Goal: Navigation & Orientation: Find specific page/section

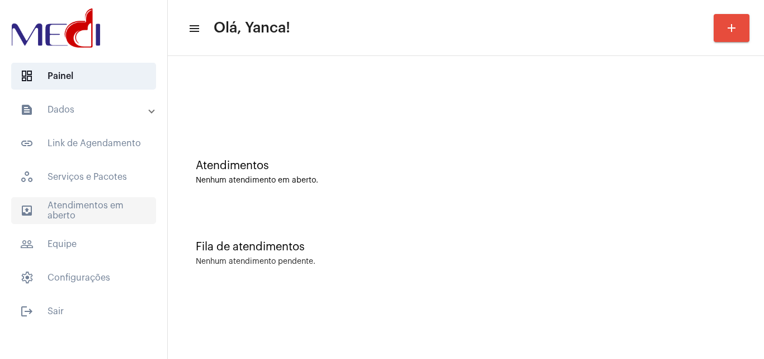
click at [54, 211] on span "outbox_outline Atendimentos em aberto" at bounding box center [83, 210] width 145 height 27
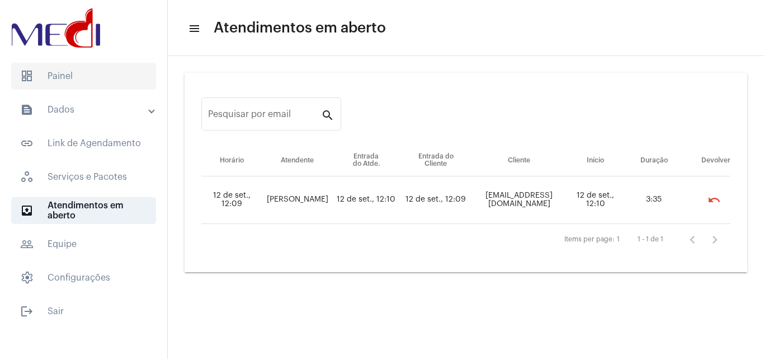
click at [50, 67] on span "dashboard Painel" at bounding box center [83, 76] width 145 height 27
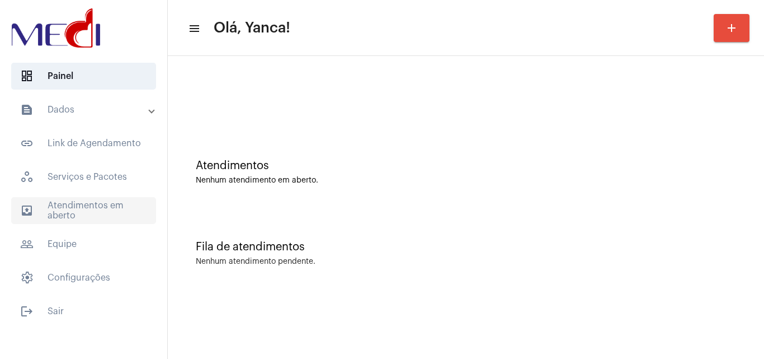
click at [65, 198] on span "outbox_outline Atendimentos em aberto" at bounding box center [83, 210] width 145 height 27
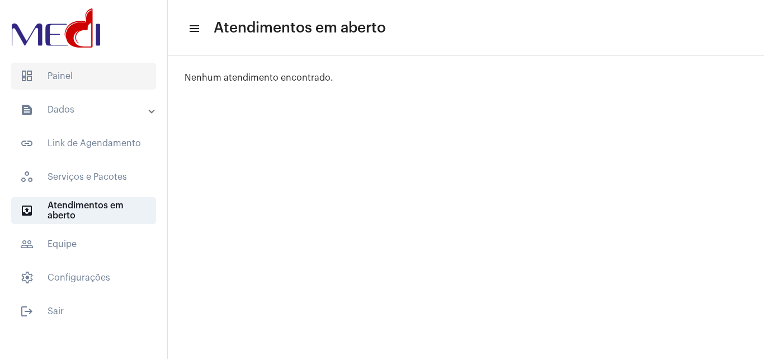
click at [74, 73] on span "dashboard Painel" at bounding box center [83, 76] width 145 height 27
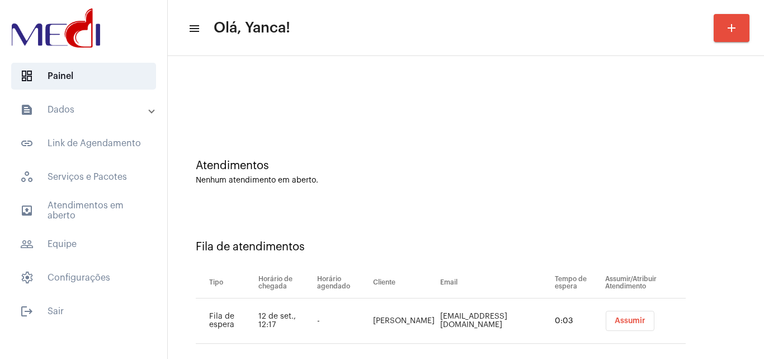
click at [440, 194] on div "Atendimentos Nenhum atendimento em aberto." at bounding box center [465, 166] width 585 height 81
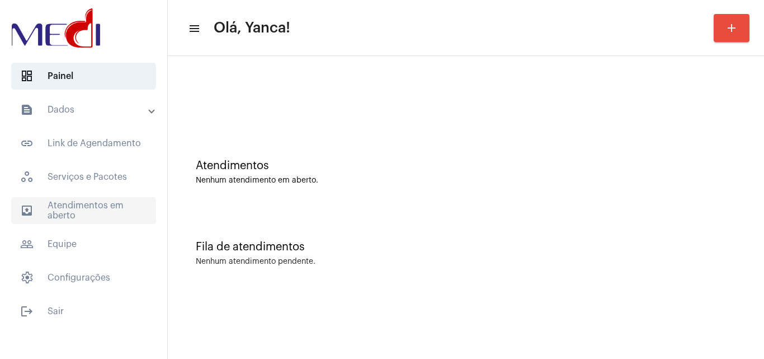
click at [122, 208] on span "outbox_outline Atendimentos em aberto" at bounding box center [83, 210] width 145 height 27
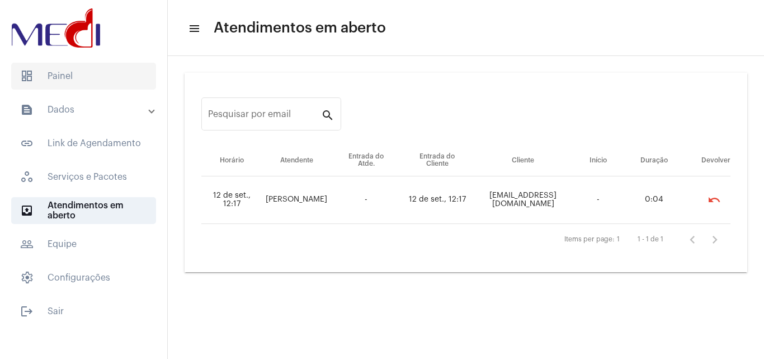
click at [108, 84] on span "dashboard Painel" at bounding box center [83, 76] width 145 height 27
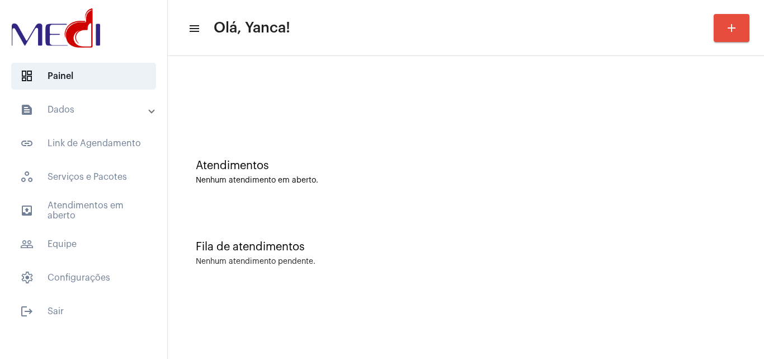
click at [494, 133] on div "Atendimentos Nenhum atendimento em aberto." at bounding box center [465, 166] width 585 height 81
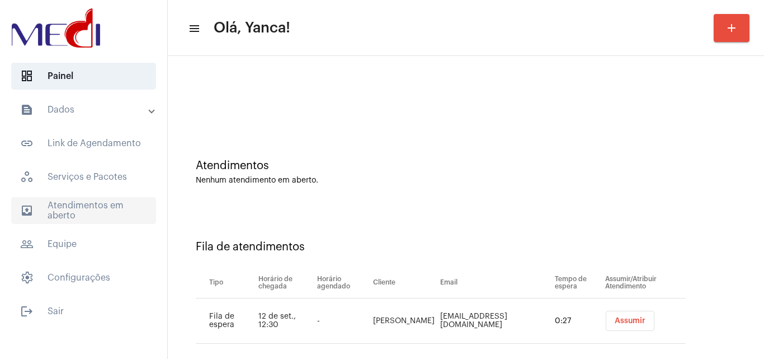
click at [93, 209] on span "outbox_outline Atendimentos em aberto" at bounding box center [83, 210] width 145 height 27
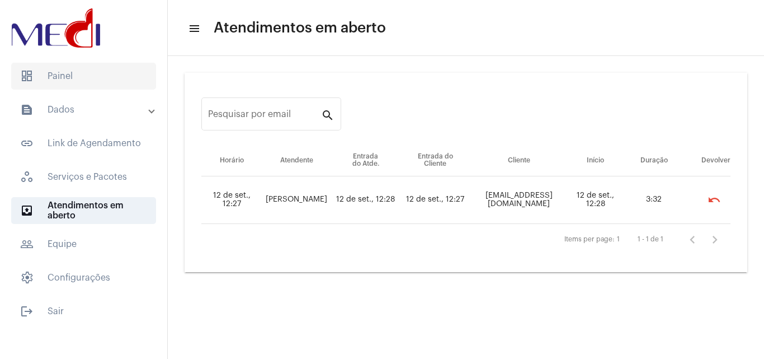
click at [113, 82] on span "dashboard Painel" at bounding box center [83, 76] width 145 height 27
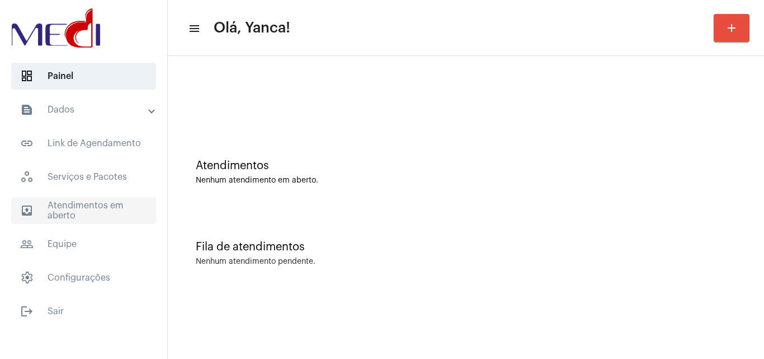
click at [76, 210] on span "outbox_outline Atendimentos em aberto" at bounding box center [83, 210] width 145 height 27
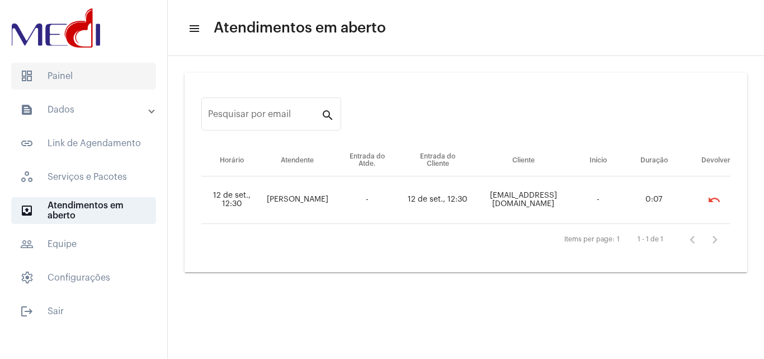
click at [88, 81] on span "dashboard Painel" at bounding box center [83, 76] width 145 height 27
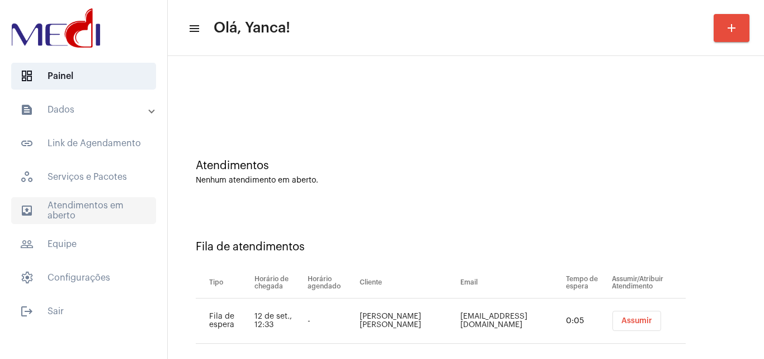
click at [120, 209] on span "outbox_outline Atendimentos em aberto" at bounding box center [83, 210] width 145 height 27
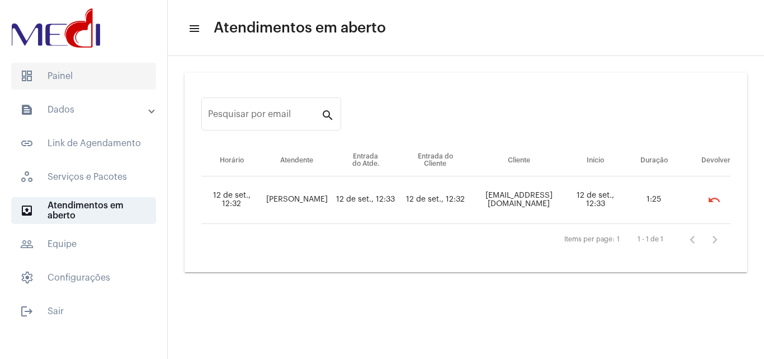
click at [70, 76] on span "dashboard Painel" at bounding box center [83, 76] width 145 height 27
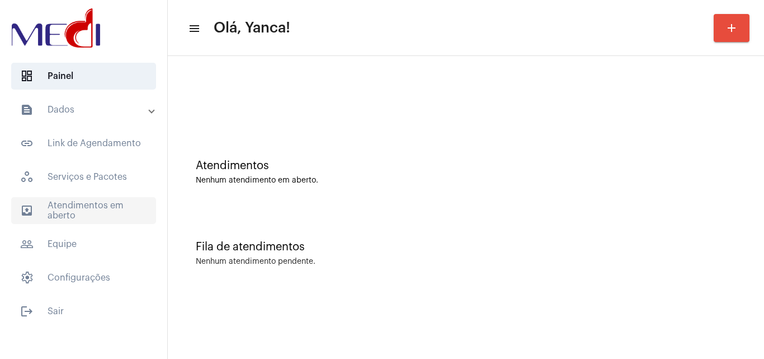
click at [113, 212] on span "outbox_outline Atendimentos em aberto" at bounding box center [83, 210] width 145 height 27
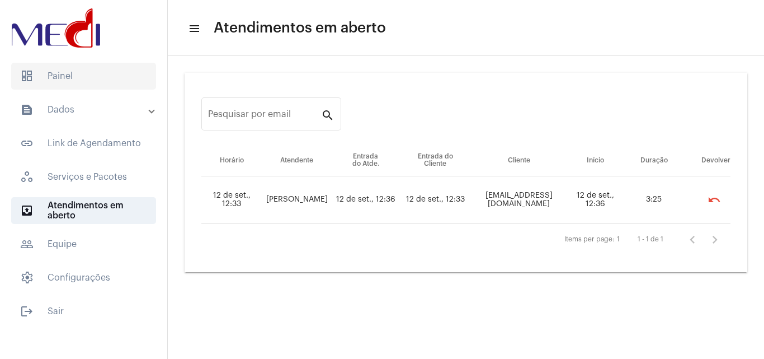
click at [106, 86] on span "dashboard Painel" at bounding box center [83, 76] width 145 height 27
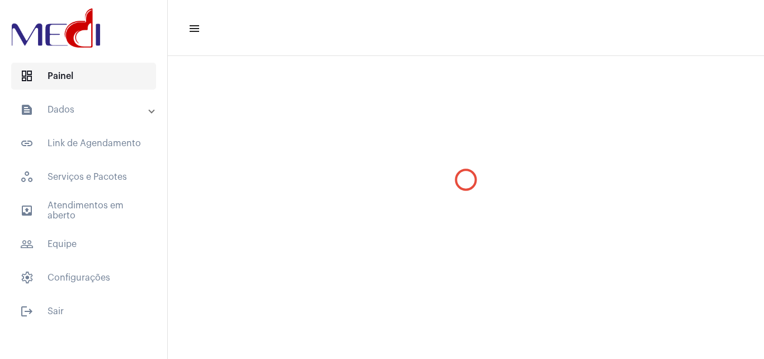
click at [106, 86] on span "dashboard Painel" at bounding box center [83, 76] width 145 height 27
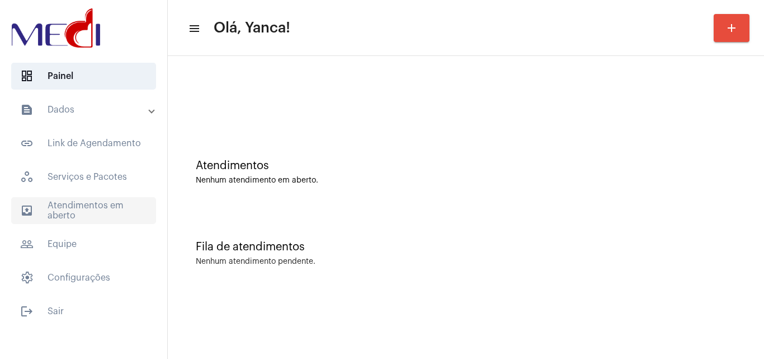
click at [128, 202] on span "outbox_outline Atendimentos em aberto" at bounding box center [83, 210] width 145 height 27
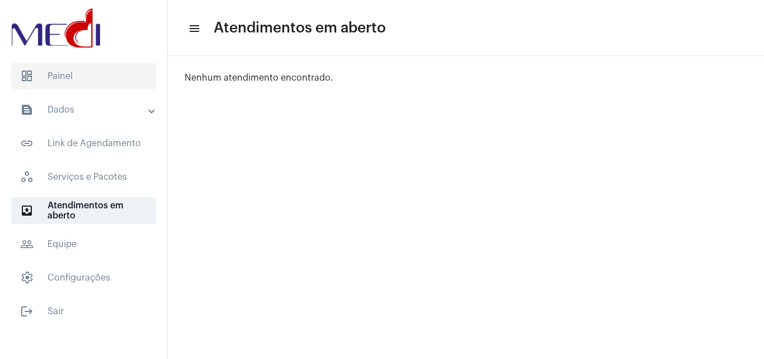
click at [99, 82] on span "dashboard Painel" at bounding box center [83, 76] width 145 height 27
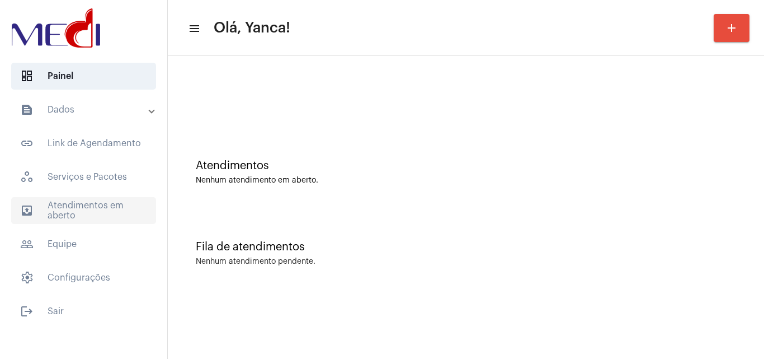
click at [91, 210] on span "outbox_outline Atendimentos em aberto" at bounding box center [83, 210] width 145 height 27
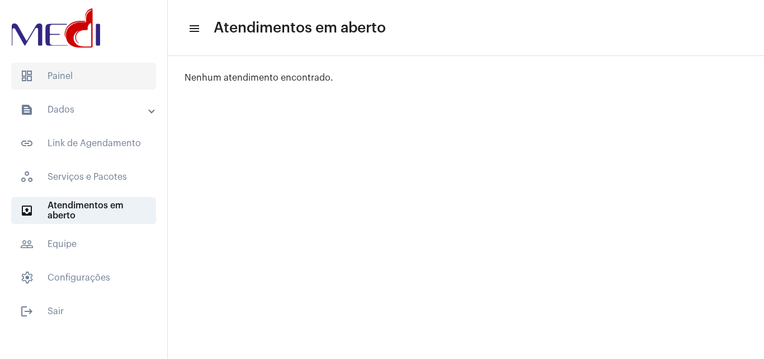
click at [102, 71] on span "dashboard Painel" at bounding box center [83, 76] width 145 height 27
